Goal: Task Accomplishment & Management: Use online tool/utility

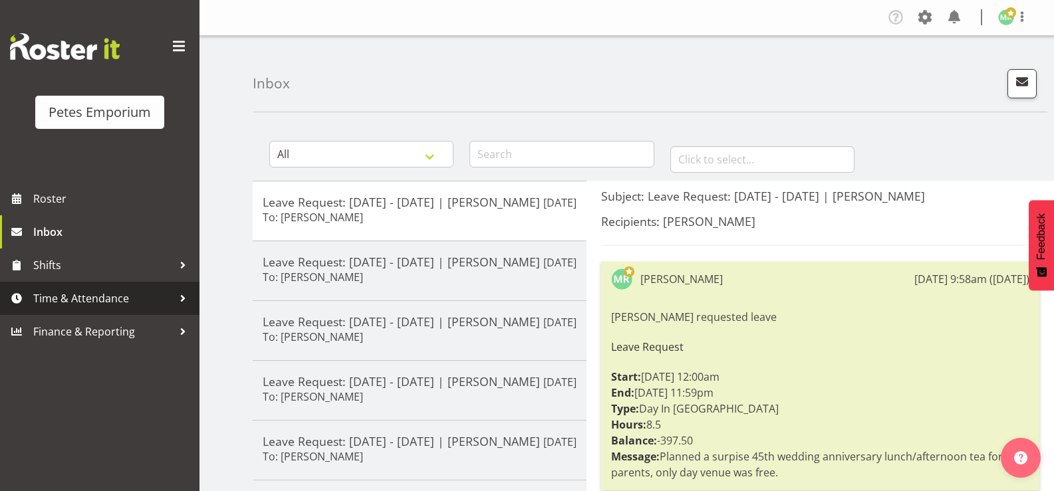
click at [49, 299] on span "Time & Attendance" at bounding box center [103, 299] width 140 height 20
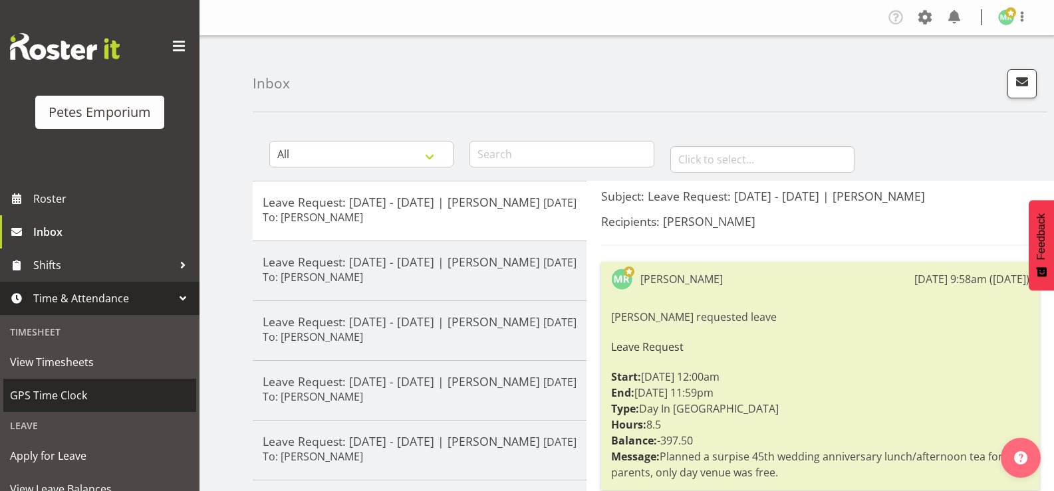
click at [48, 396] on span "GPS Time Clock" at bounding box center [100, 396] width 180 height 20
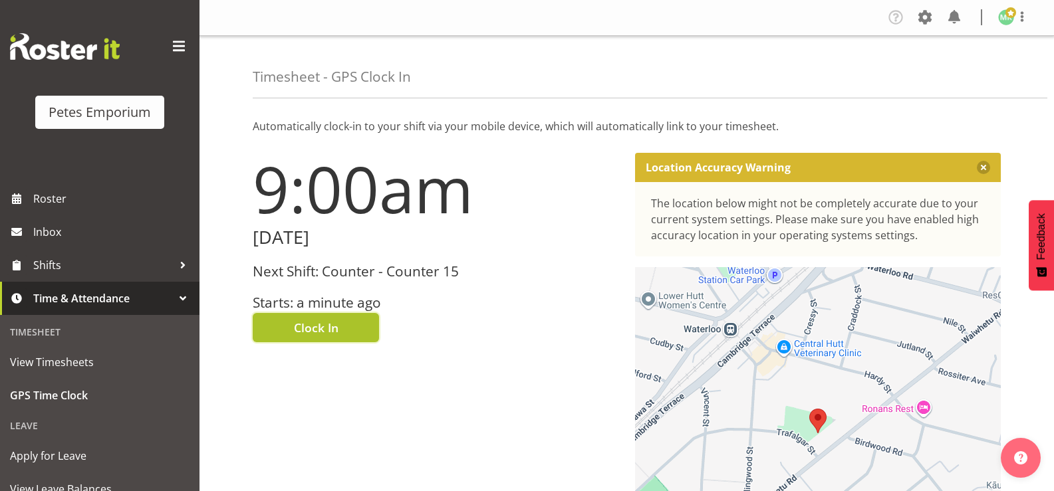
click at [307, 332] on span "Clock In" at bounding box center [316, 327] width 45 height 17
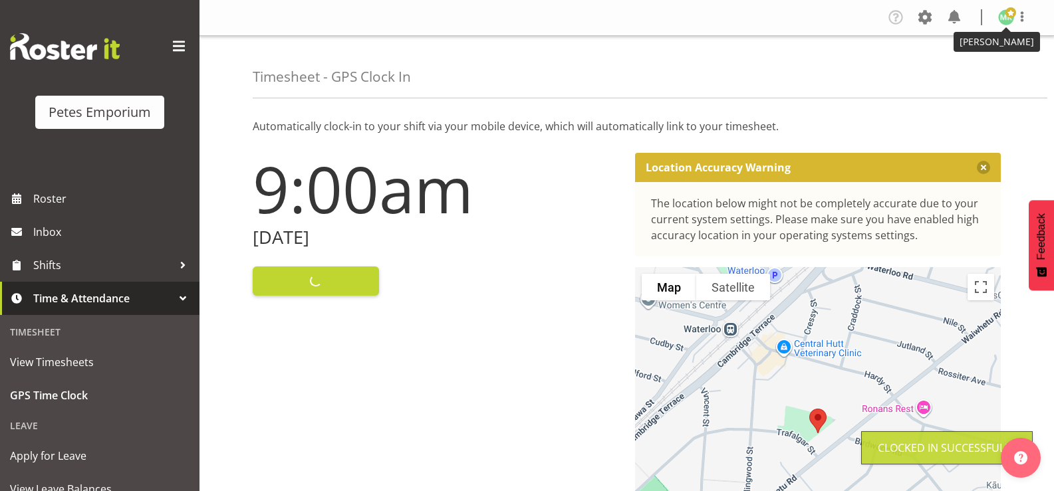
click at [1007, 18] on span at bounding box center [1010, 12] width 11 height 11
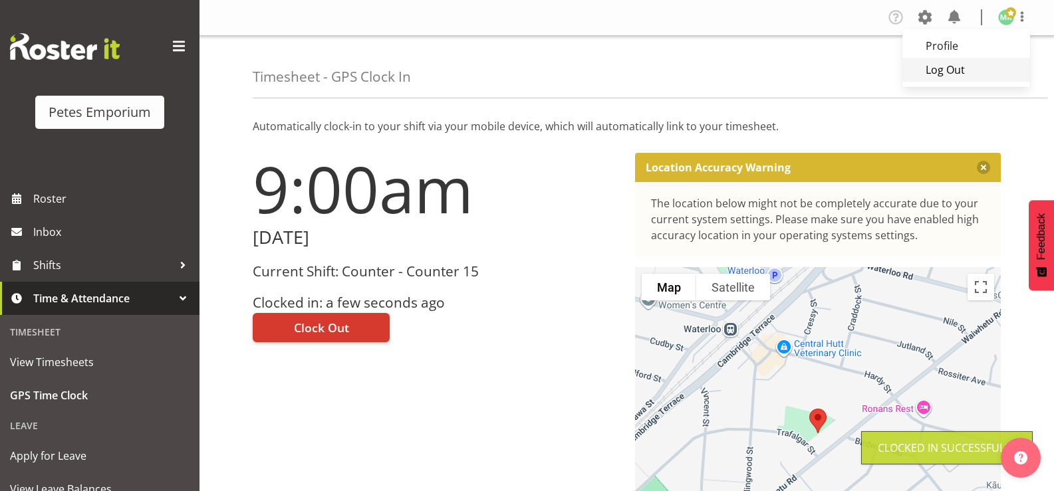
click at [954, 68] on link "Log Out" at bounding box center [966, 70] width 128 height 24
